Goal: Information Seeking & Learning: Understand process/instructions

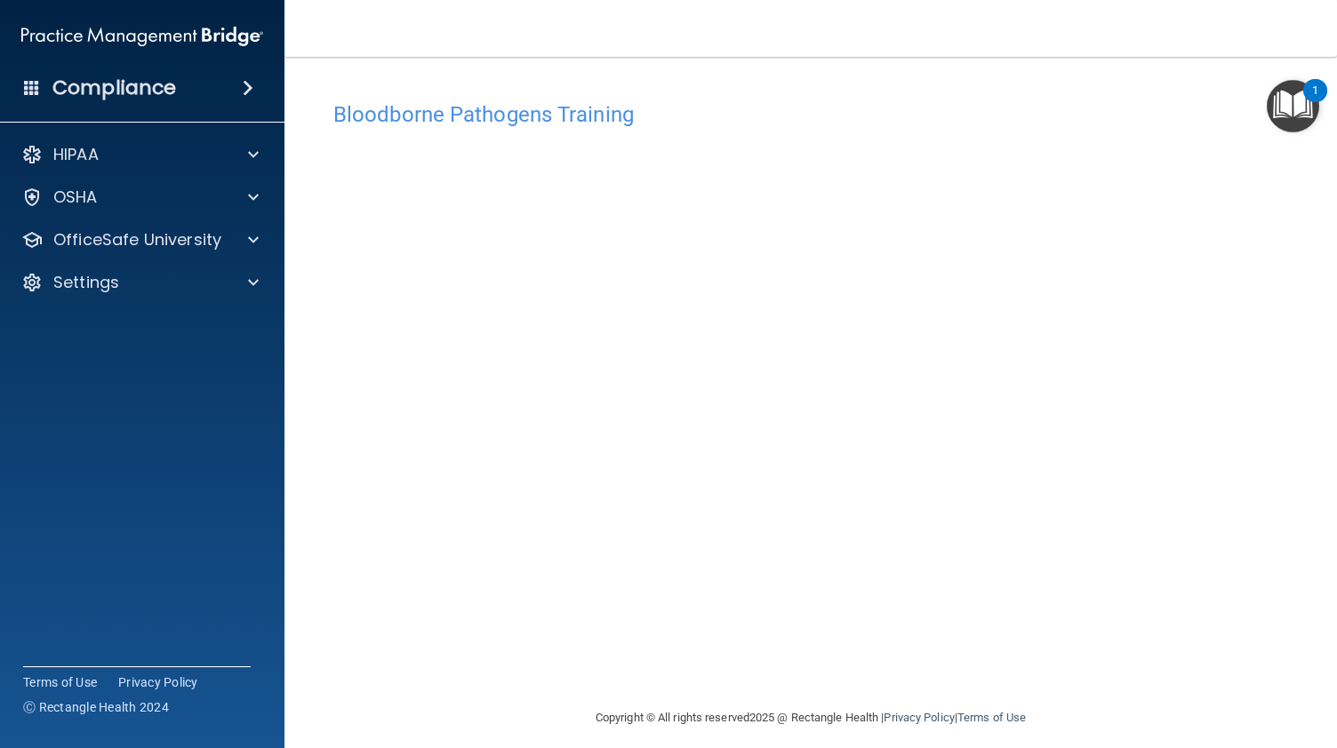
scroll to position [12, 0]
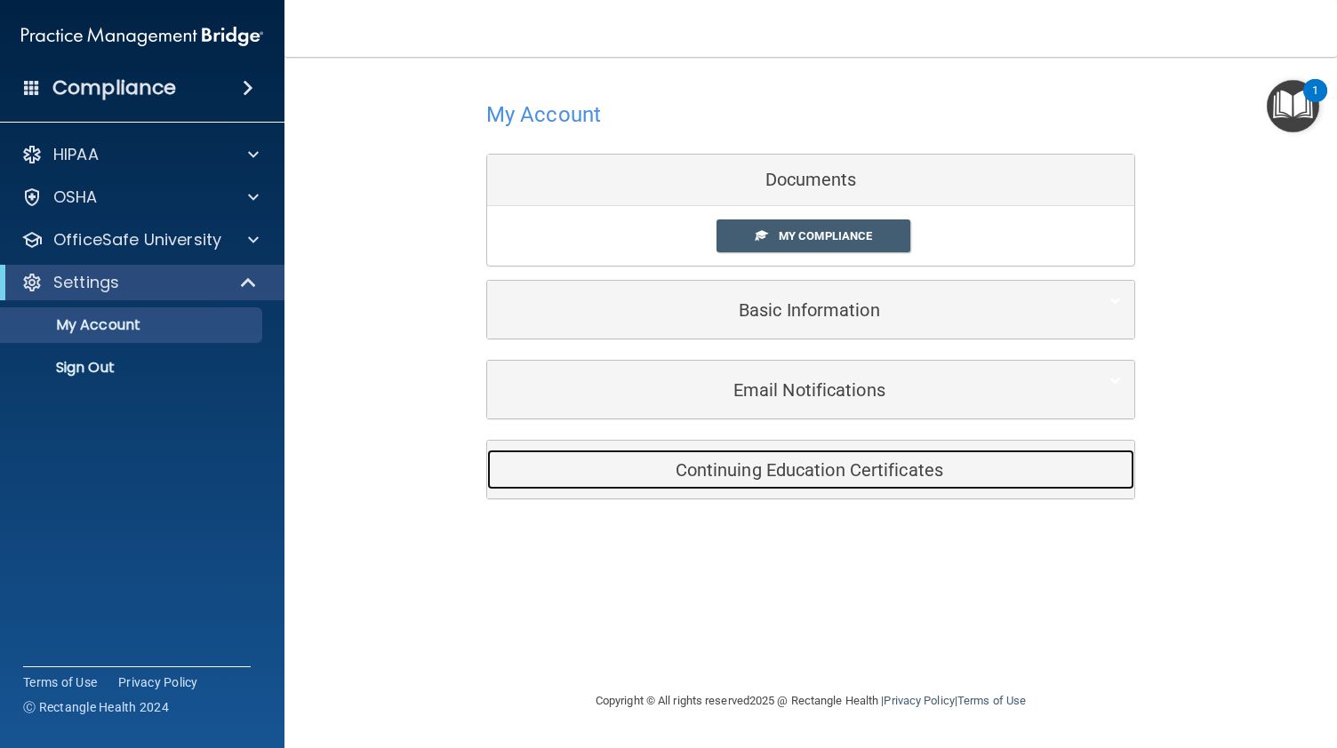
click at [751, 481] on div "Continuing Education Certificates" at bounding box center [783, 470] width 593 height 40
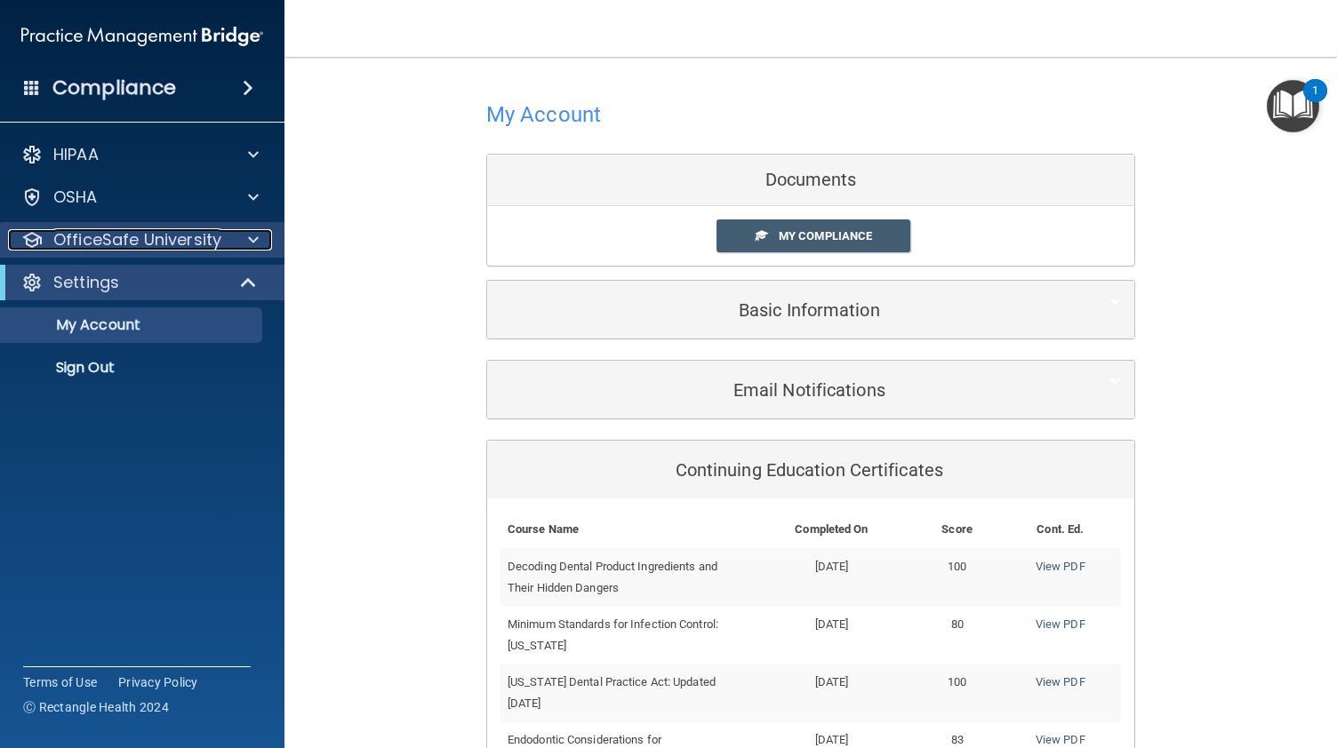
click at [106, 231] on p "OfficeSafe University" at bounding box center [137, 239] width 168 height 21
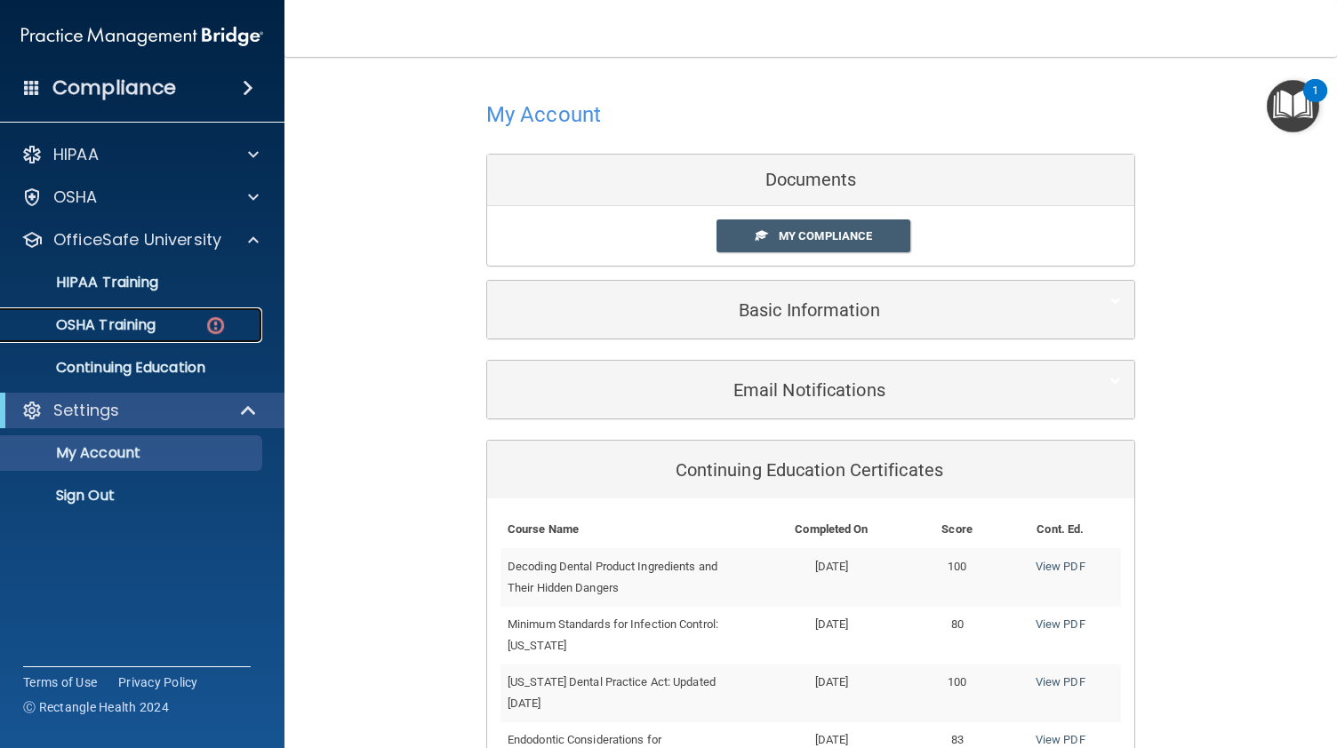
click at [101, 325] on p "OSHA Training" at bounding box center [84, 325] width 144 height 18
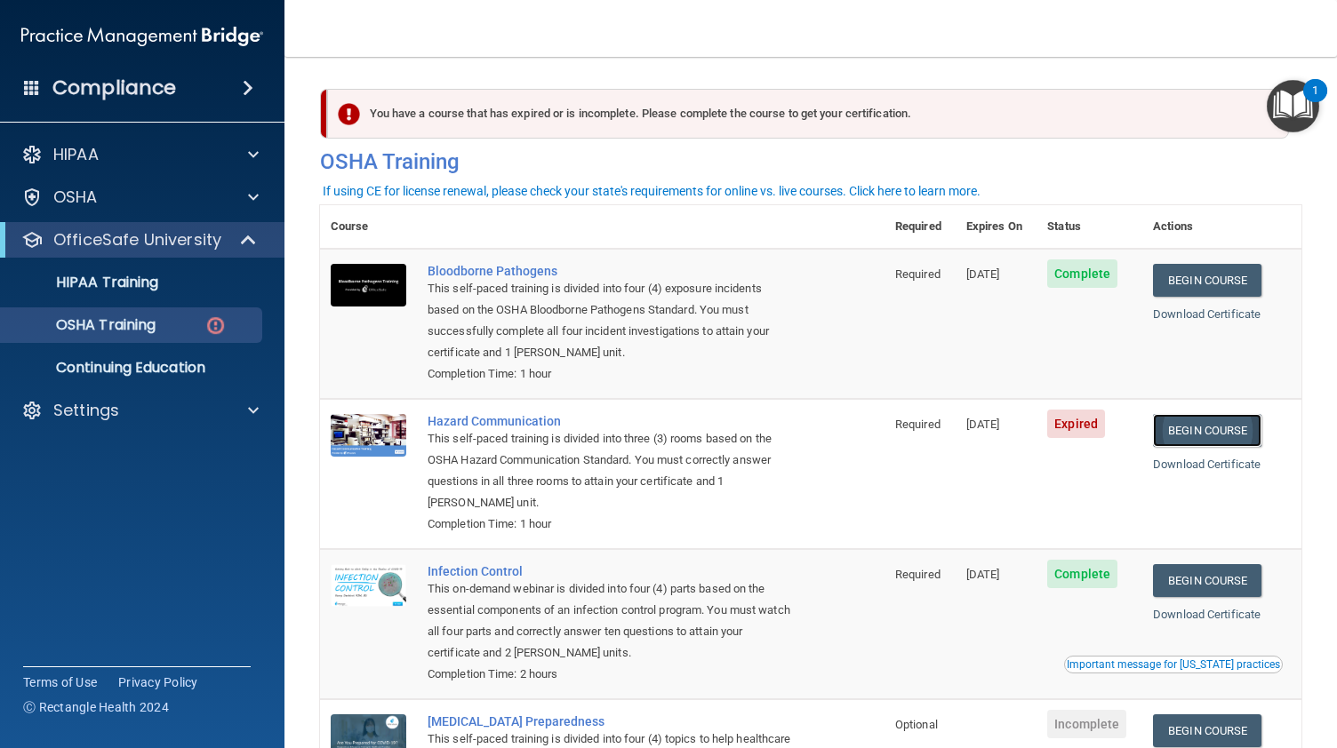
click at [1193, 430] on link "Begin Course" at bounding box center [1207, 430] width 108 height 33
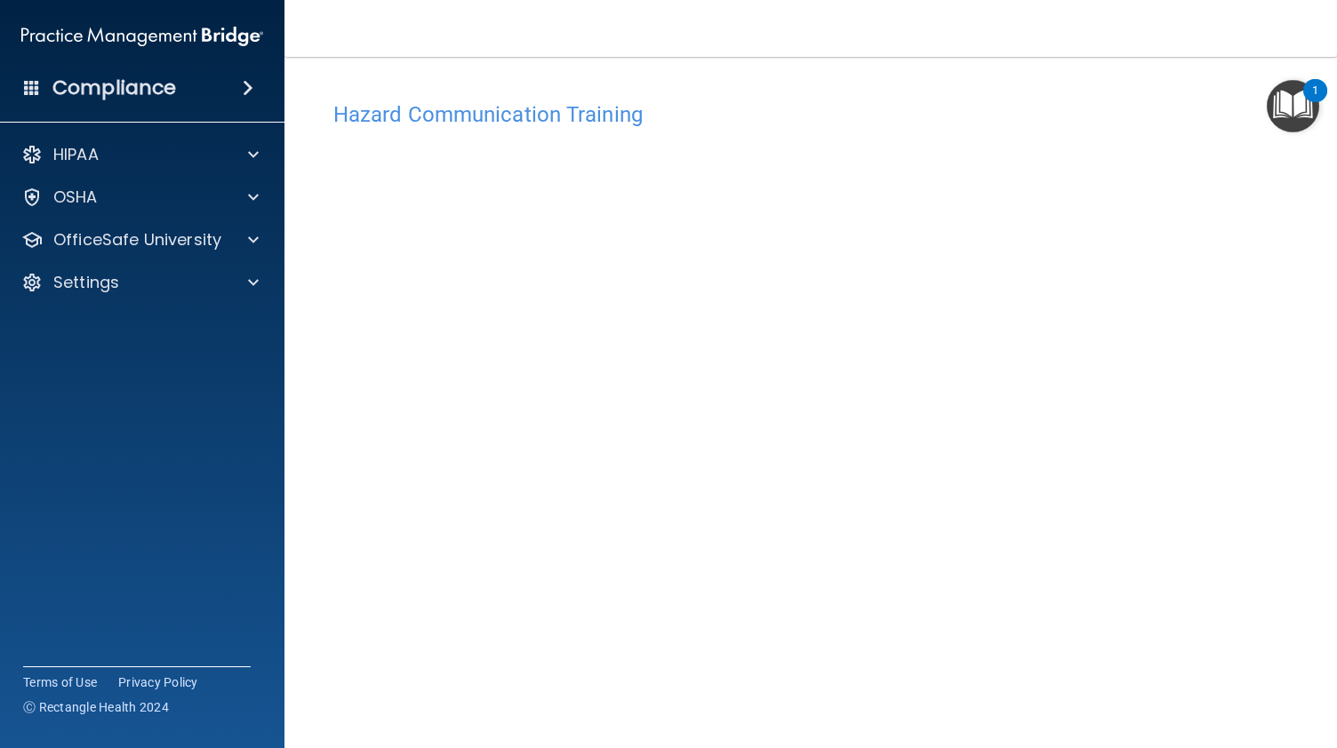
click at [1282, 103] on img "Open Resource Center, 1 new notification" at bounding box center [1293, 106] width 52 height 52
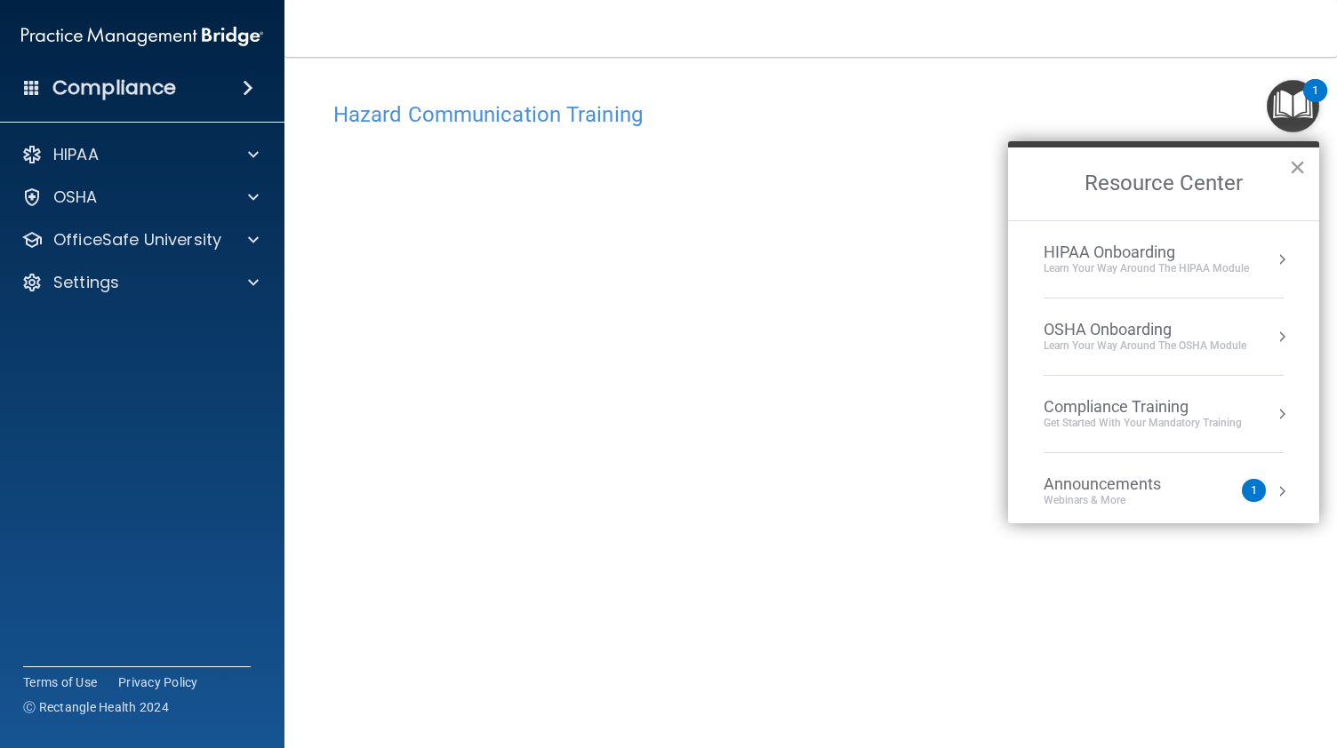
click at [1301, 159] on button "×" at bounding box center [1297, 167] width 17 height 28
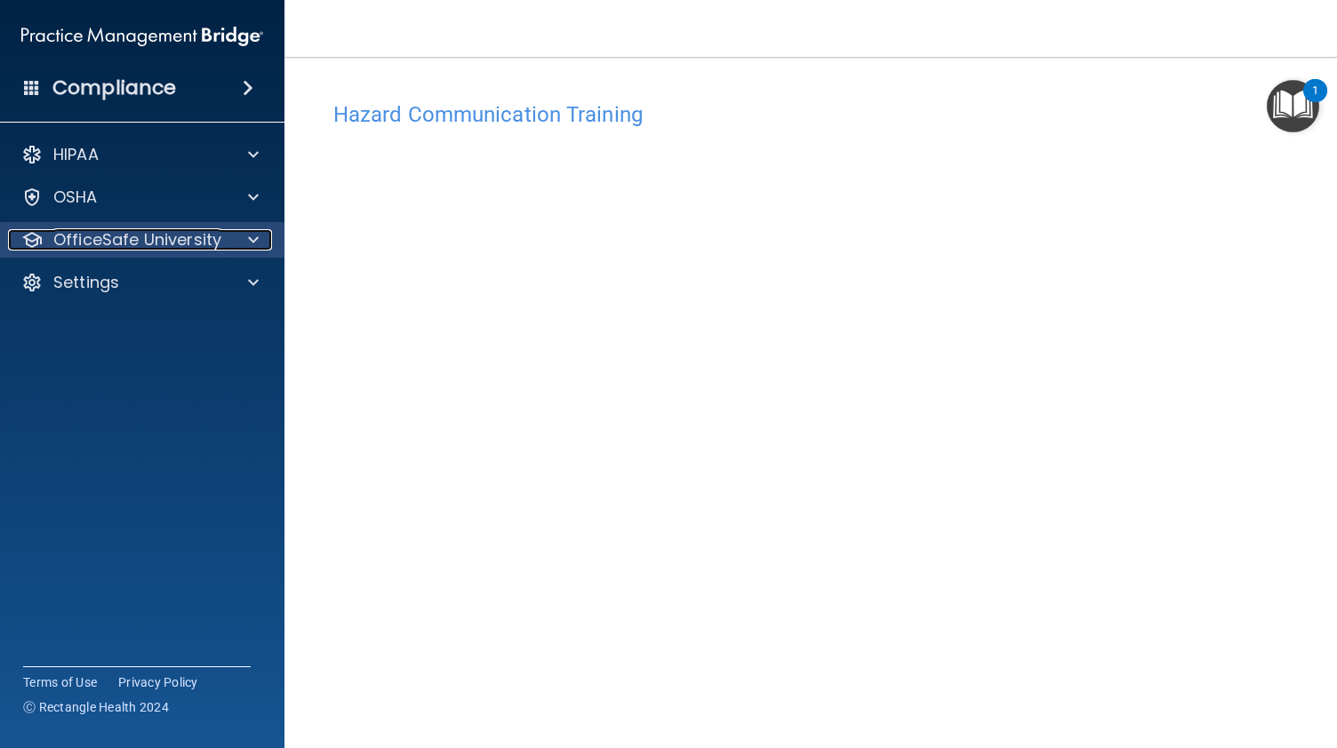
click at [183, 241] on p "OfficeSafe University" at bounding box center [137, 239] width 168 height 21
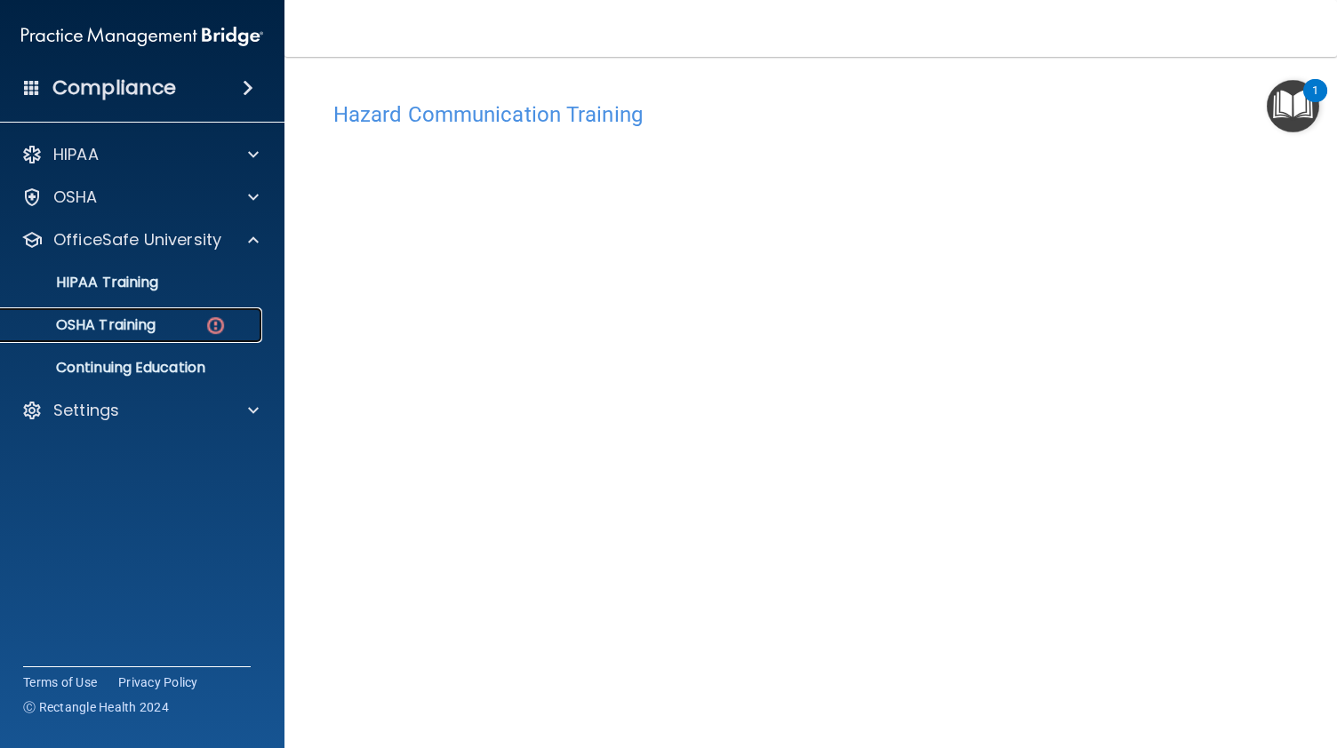
click at [116, 324] on p "OSHA Training" at bounding box center [84, 325] width 144 height 18
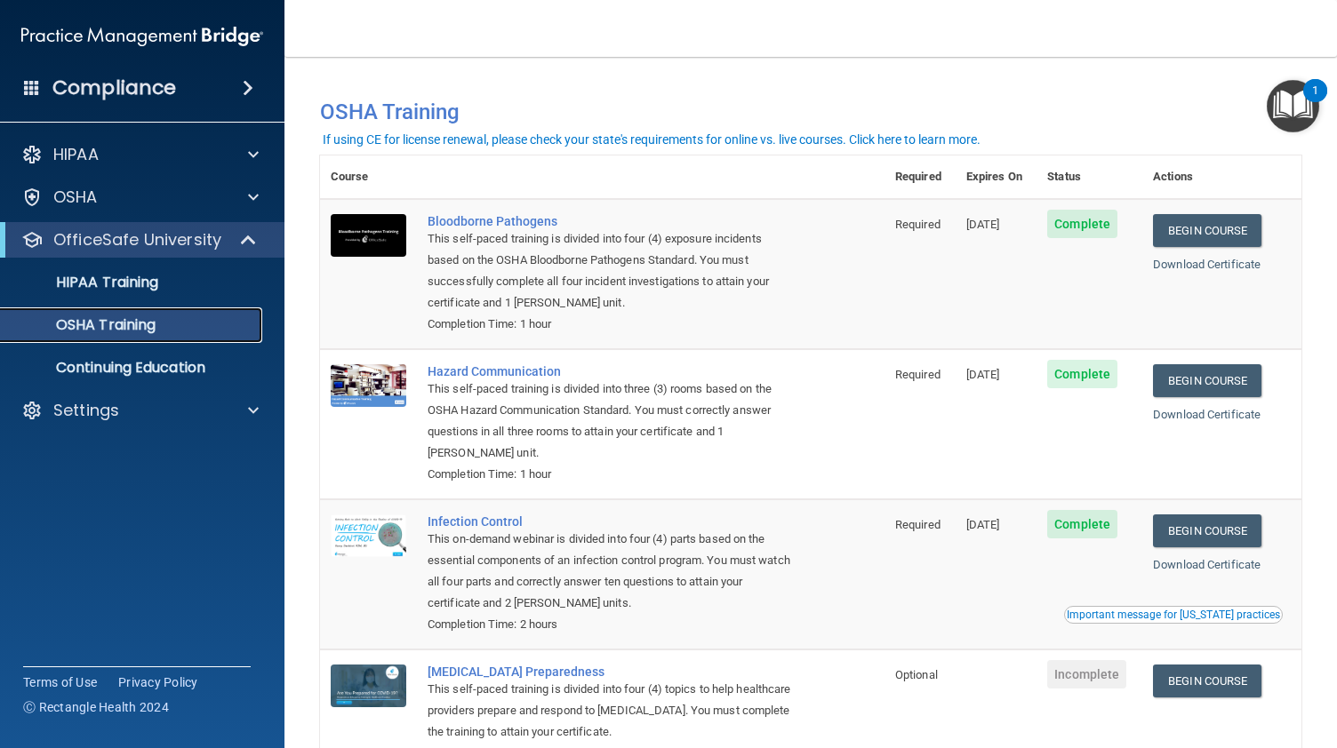
scroll to position [1, 0]
click at [921, 141] on div "If using CE for license renewal, please check your state's requirements for onl…" at bounding box center [652, 139] width 658 height 12
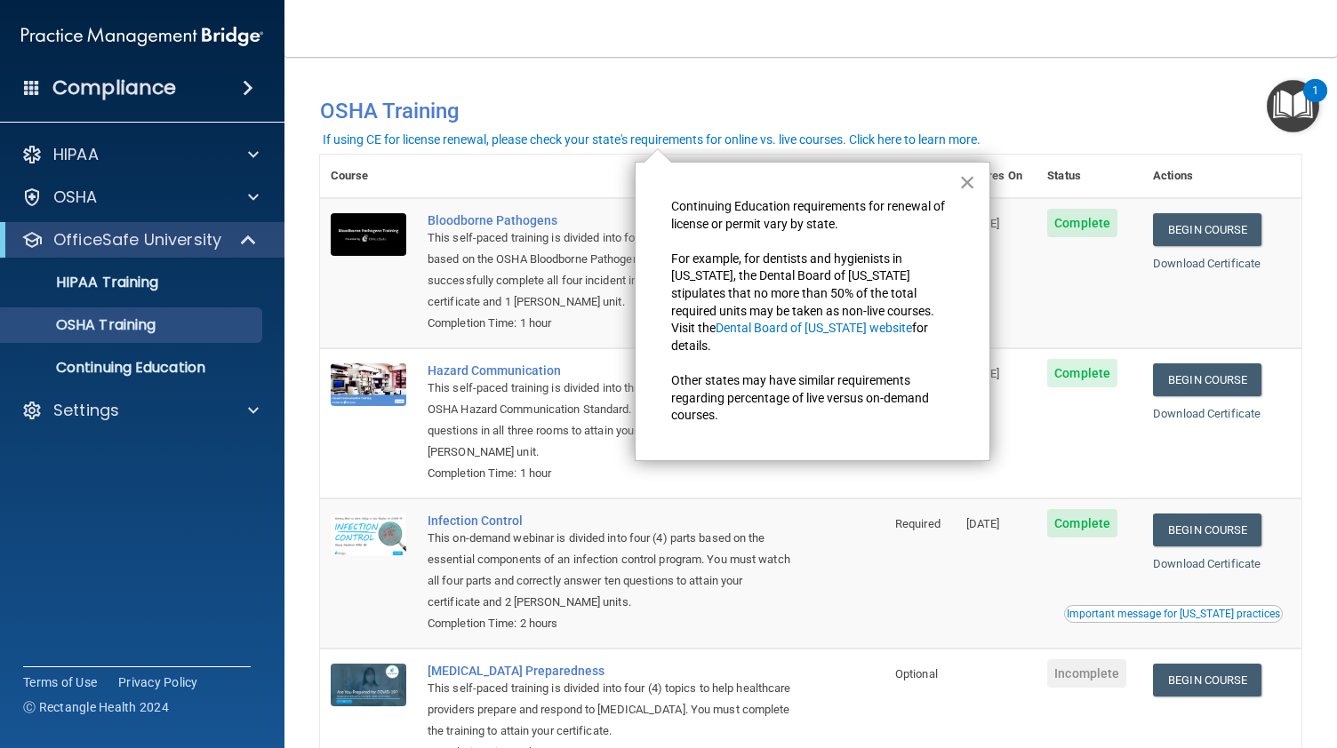
click at [967, 184] on button "×" at bounding box center [967, 182] width 17 height 28
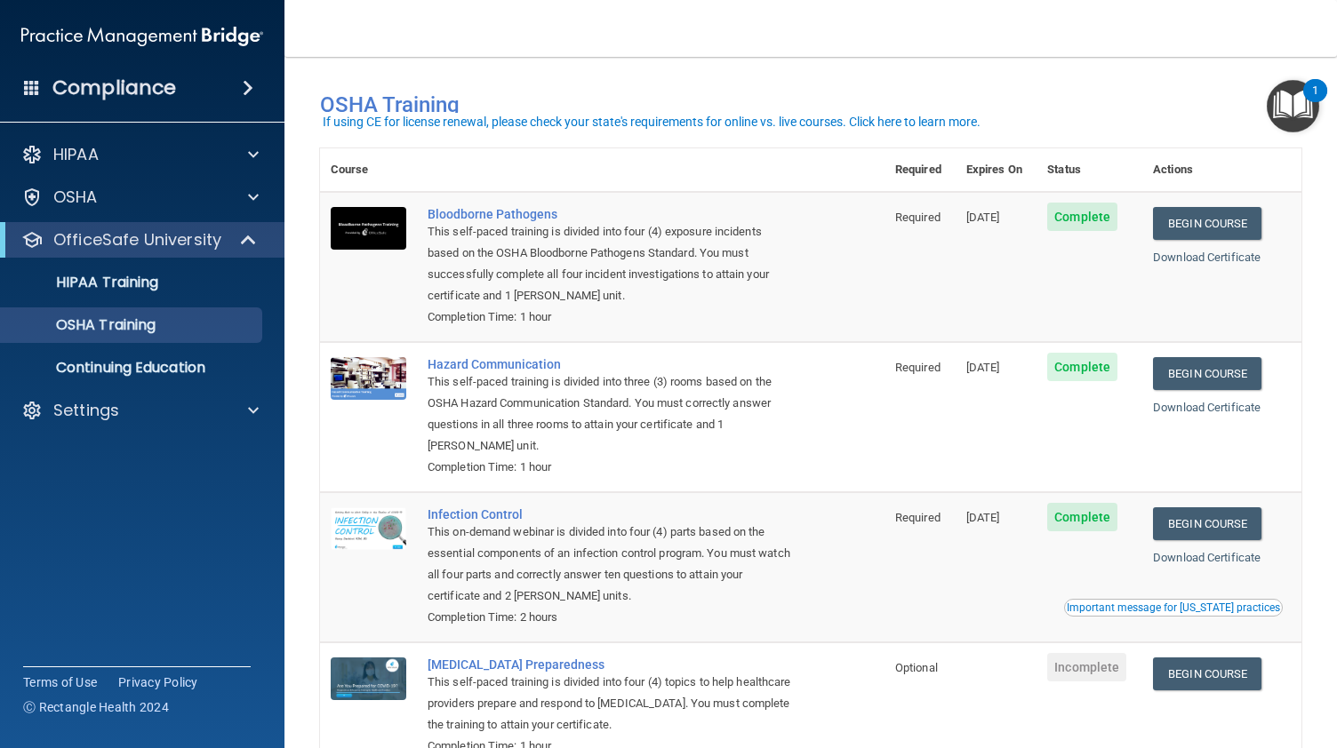
scroll to position [0, 0]
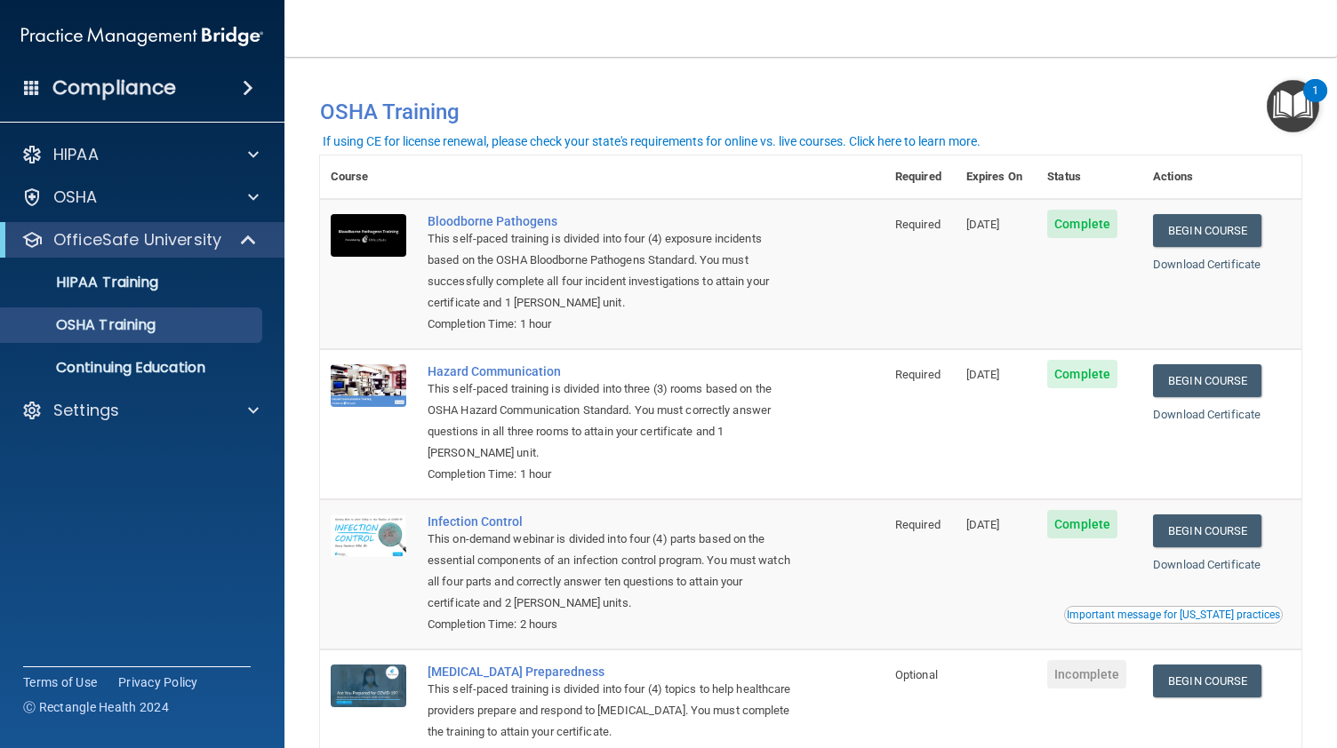
click at [204, 577] on div "Compliance HIPAA Documents and Policies Report an Incident Business Associates …" at bounding box center [142, 374] width 284 height 748
click at [1201, 264] on link "Download Certificate" at bounding box center [1207, 264] width 108 height 13
